Goal: Information Seeking & Learning: Find specific fact

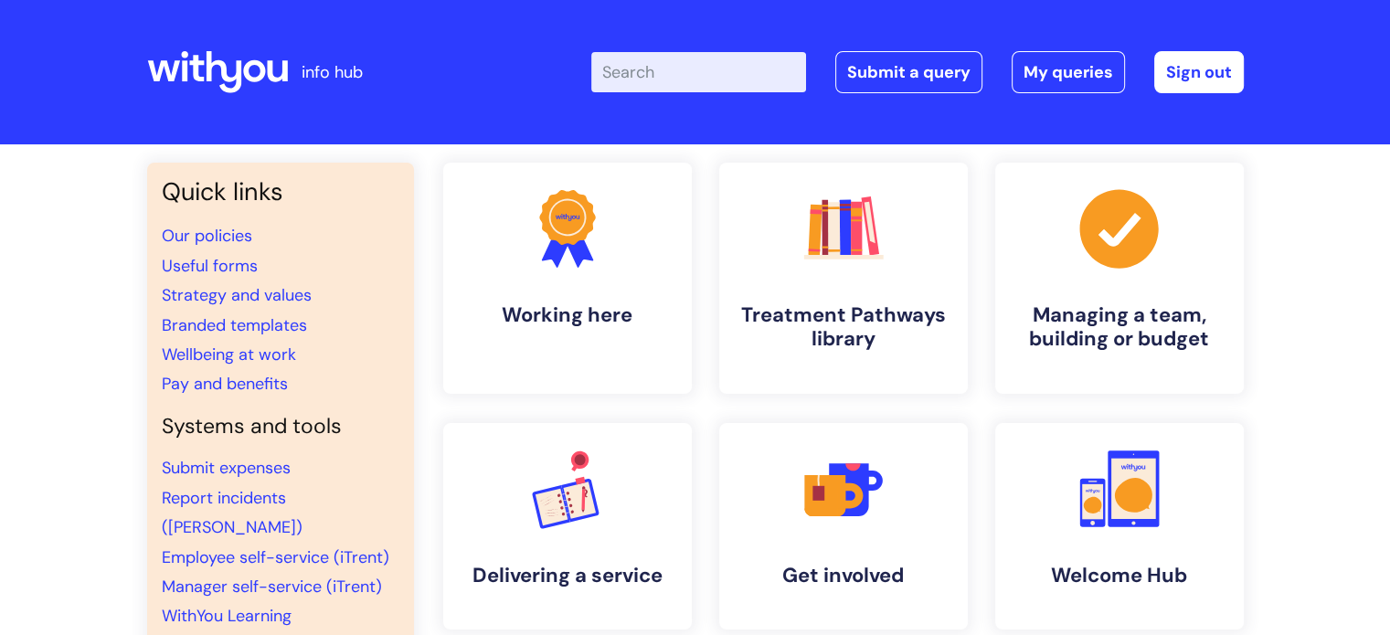
click at [664, 91] on input "Enter your search term here..." at bounding box center [698, 72] width 215 height 40
type input "interview"
click button "Search" at bounding box center [0, 0] width 0 height 0
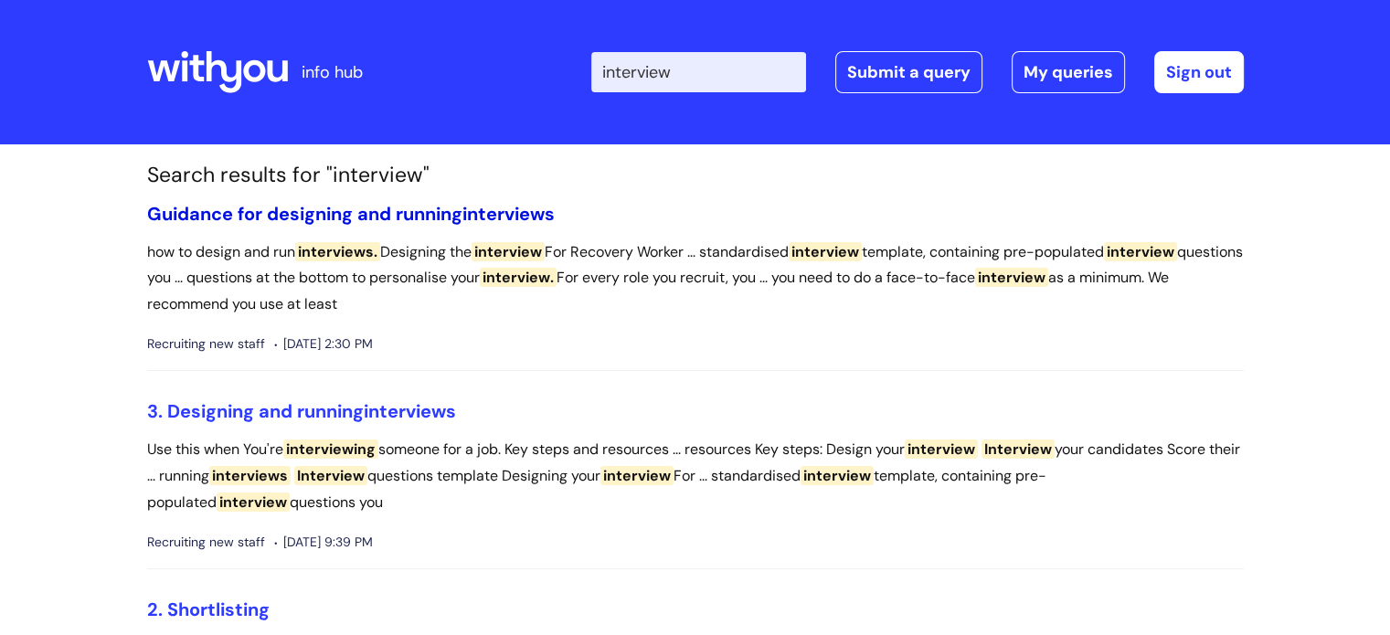
click at [413, 211] on link "Guidance for designing and running interviews" at bounding box center [350, 214] width 407 height 24
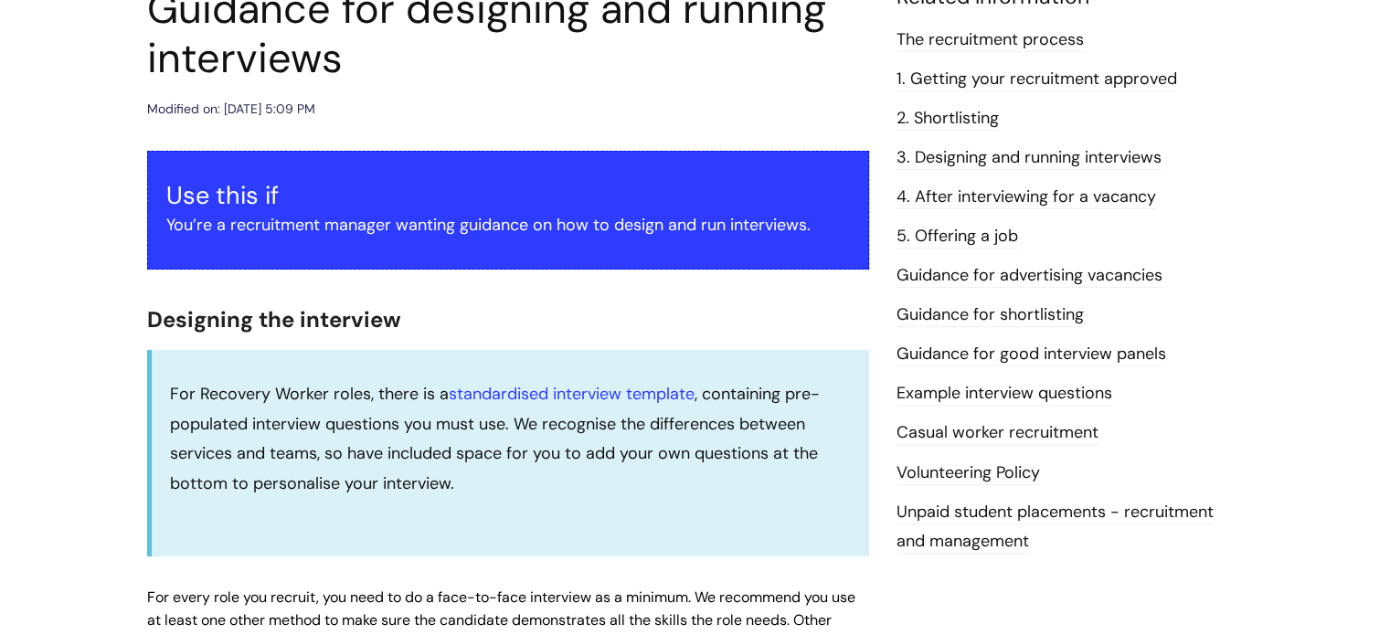
scroll to position [274, 0]
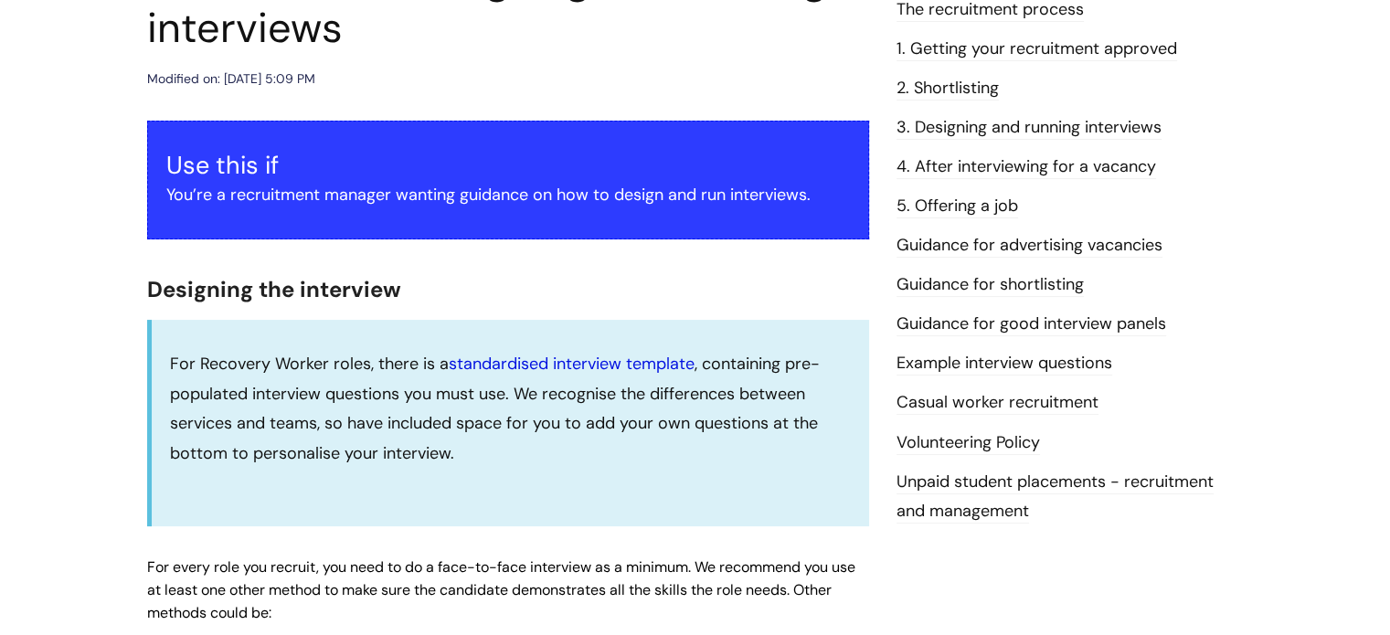
click at [576, 365] on link "standardised interview template" at bounding box center [572, 364] width 246 height 22
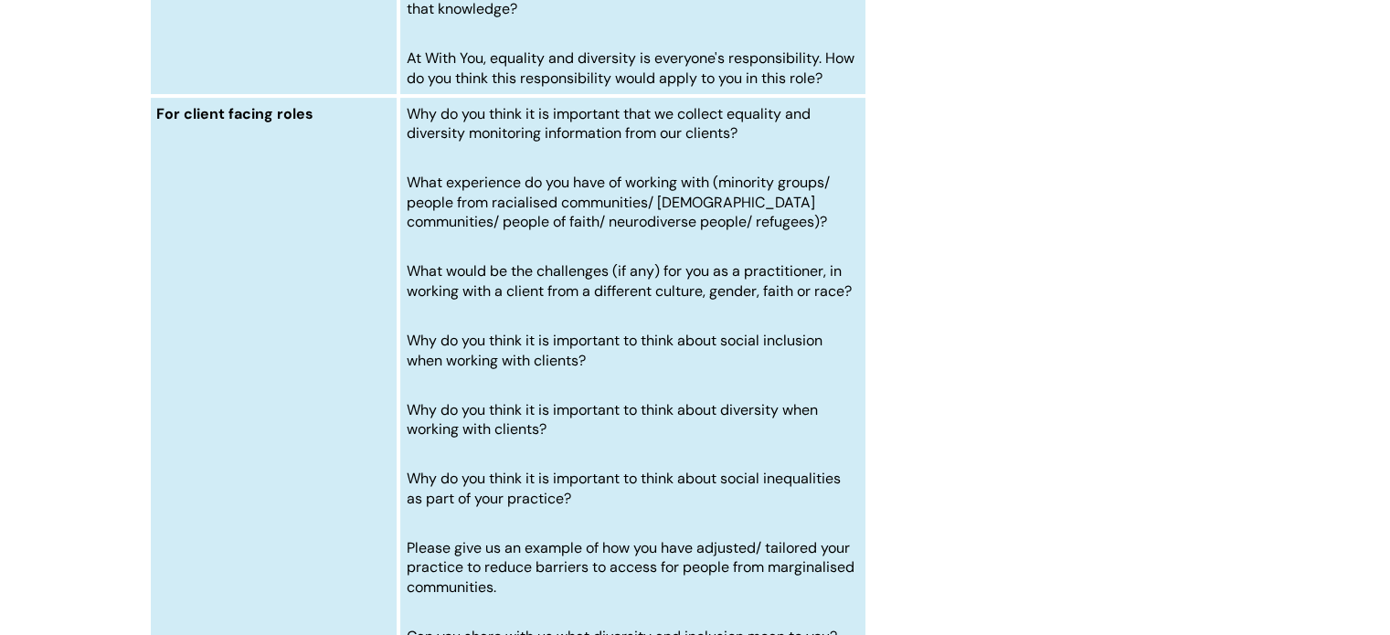
scroll to position [7583, 0]
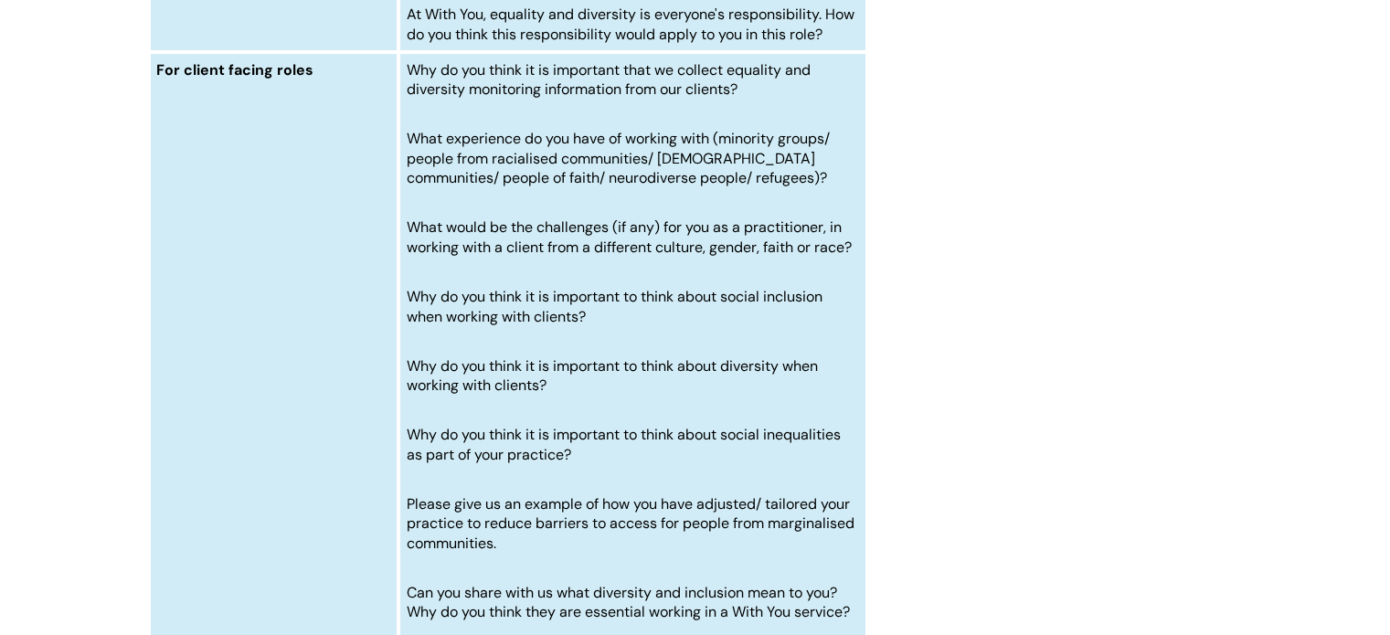
drag, startPoint x: 577, startPoint y: 450, endPoint x: 401, endPoint y: 423, distance: 177.4
click at [401, 423] on td "Why do you think it is important that we collect equality and diversity monitor…" at bounding box center [632, 548] width 468 height 992
copy span
